Goal: Complete application form: Complete application form

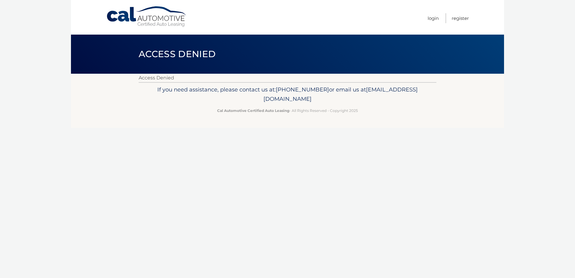
click at [130, 21] on link "Cal Automotive" at bounding box center [146, 16] width 81 height 21
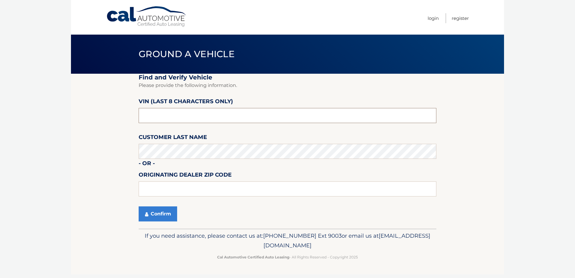
click at [178, 120] on input "text" at bounding box center [288, 115] width 298 height 15
type input "NS189866"
click at [162, 213] on button "Confirm" at bounding box center [158, 213] width 39 height 15
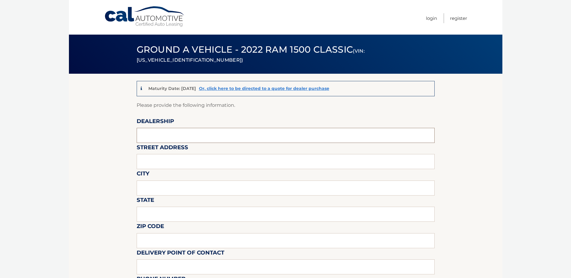
click at [186, 132] on input "text" at bounding box center [286, 135] width 298 height 15
type input "TRANSITOWNE DCJR OF WEST SENECA"
type input "2989 Transit Road"
type input "ELMA"
type input "NY"
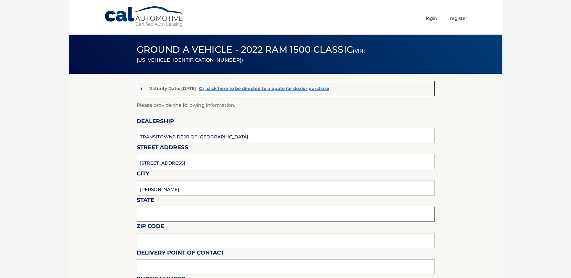
type input "14059"
type input "Travis R Alessi"
type input "7166746400"
type input "talessi@transitowne.com"
type input "Travis R Alessi"
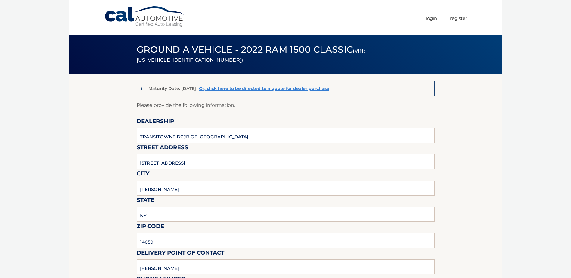
type input "7166746400"
type input "talessi@transitowne.com"
type input "off site storage lot"
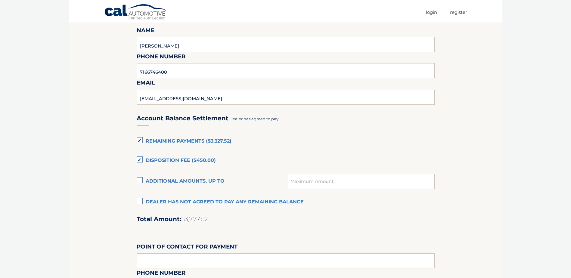
scroll to position [331, 0]
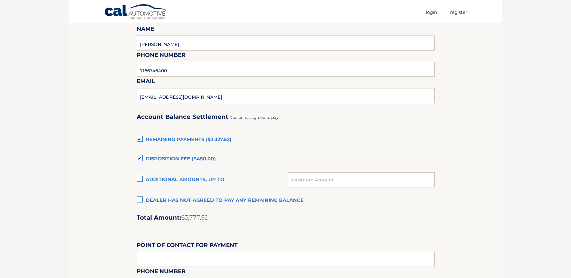
click at [141, 199] on label "Dealer has not agreed to pay any remaining balance" at bounding box center [286, 201] width 298 height 12
click at [0, 0] on input "Dealer has not agreed to pay any remaining balance" at bounding box center [0, 0] width 0 height 0
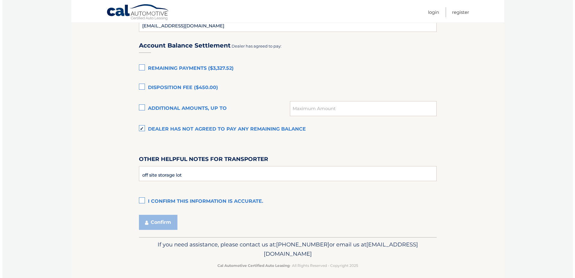
scroll to position [407, 0]
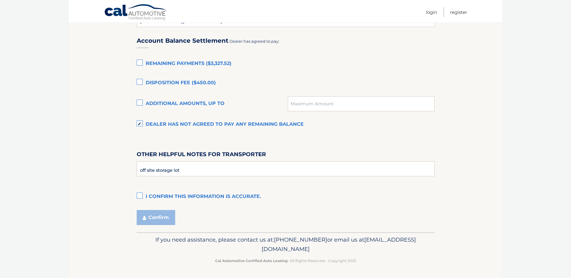
click at [140, 193] on label "I confirm this information is accurate." at bounding box center [286, 197] width 298 height 12
click at [0, 0] on input "I confirm this information is accurate." at bounding box center [0, 0] width 0 height 0
click at [152, 214] on button "Confirm" at bounding box center [156, 217] width 39 height 15
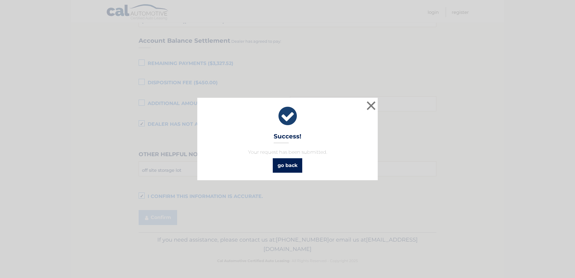
click at [299, 166] on link "go back" at bounding box center [287, 165] width 29 height 14
